Goal: Information Seeking & Learning: Learn about a topic

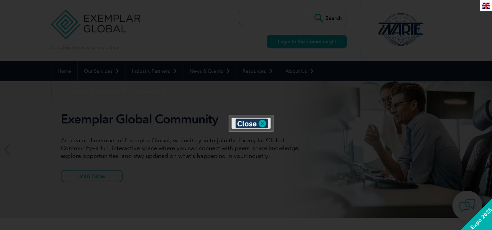
click at [383, 149] on div at bounding box center [246, 115] width 492 height 230
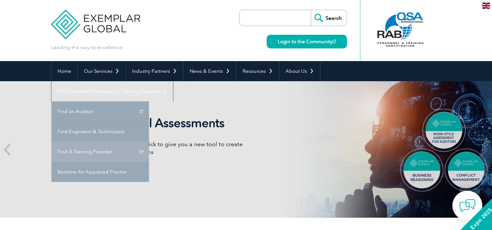
click at [149, 142] on link "Find A Training Provider" at bounding box center [99, 152] width 97 height 20
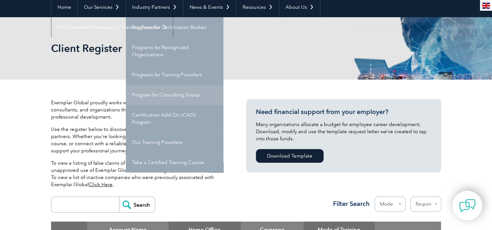
scroll to position [65, 0]
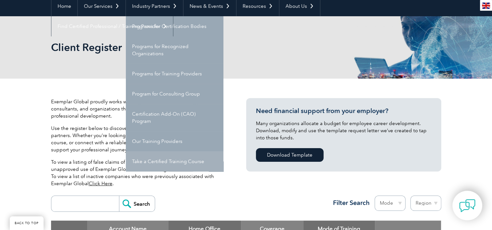
click at [173, 162] on link "Take a Certified Training Course" at bounding box center [174, 161] width 97 height 20
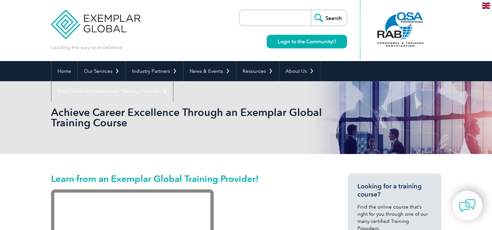
click at [279, 23] on input "search" at bounding box center [276, 18] width 68 height 16
type input "trainers"
click at [311, 10] on input "Search" at bounding box center [329, 18] width 36 height 16
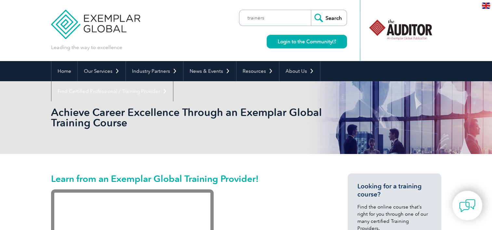
click at [331, 12] on input "Search" at bounding box center [329, 18] width 36 height 16
